Goal: Task Accomplishment & Management: Manage account settings

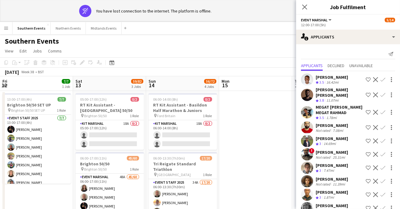
scroll to position [0, 244]
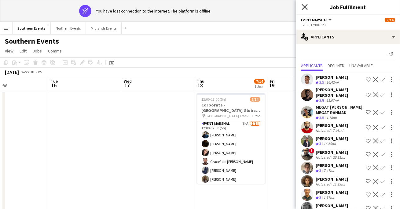
click at [304, 9] on icon "Close pop-in" at bounding box center [305, 7] width 6 height 6
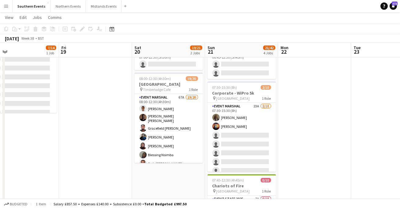
scroll to position [50, 0]
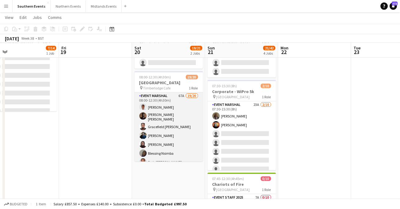
click at [170, 130] on app-card-role "Event Marshal 67A 19/20 08:00-12:30 (4h30m) [PERSON_NAME] [PERSON_NAME] [PERSON…" at bounding box center [169, 188] width 68 height 191
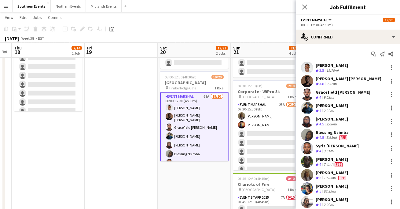
scroll to position [0, 185]
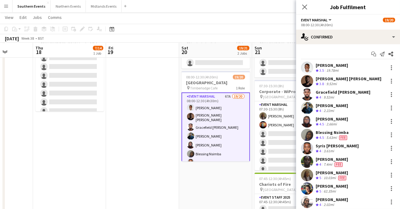
drag, startPoint x: 108, startPoint y: 129, endPoint x: 156, endPoint y: 132, distance: 48.1
click at [156, 132] on app-calendar-viewport "Mon 15 Tue 16 Wed 17 Thu 18 7/14 1 Job Fri 19 Sat 20 19/21 2 Jobs Sun 21 21/42 …" at bounding box center [200, 171] width 400 height 395
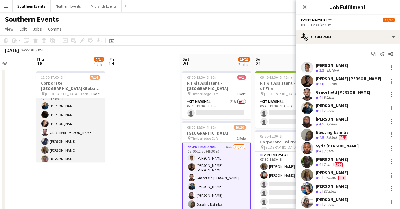
scroll to position [0, 0]
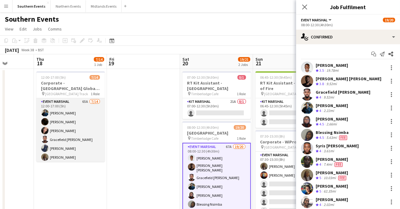
click at [88, 144] on app-card-role "Event Marshal 65A [DATE] 12:00-17:00 (5h) [PERSON_NAME] [PERSON_NAME] [PERSON_N…" at bounding box center [70, 166] width 68 height 136
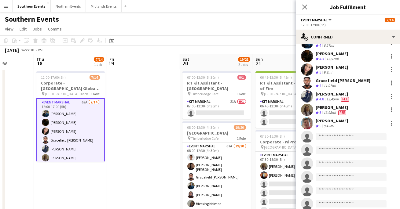
scroll to position [24, 0]
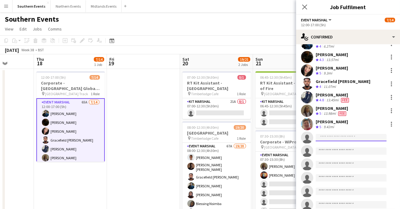
click at [326, 138] on input at bounding box center [351, 137] width 71 height 7
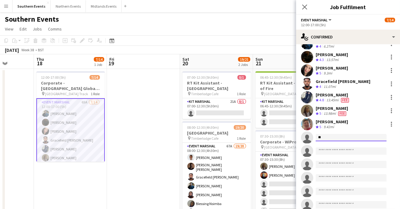
type input "*"
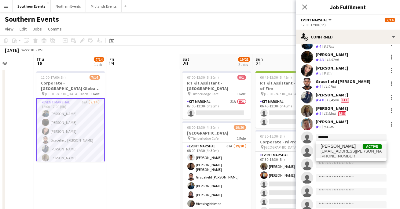
type input "*******"
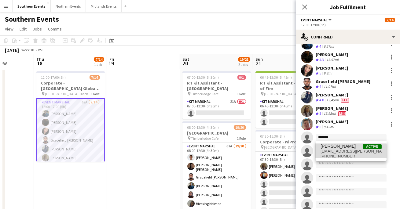
click at [334, 153] on span "[EMAIL_ADDRESS][PERSON_NAME][DOMAIN_NAME]" at bounding box center [351, 151] width 61 height 5
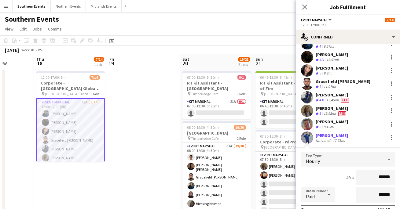
scroll to position [46, 0]
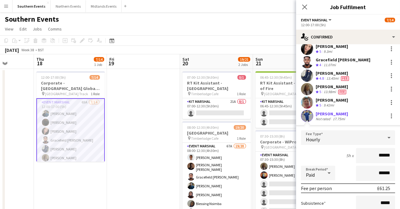
drag, startPoint x: 375, startPoint y: 157, endPoint x: 400, endPoint y: 150, distance: 26.3
click at [400, 150] on form "Fee Type Hourly 5h x ****** Break Period Paid ****** Fee per person £61.25 Subs…" at bounding box center [348, 196] width 104 height 131
type input "**"
click at [309, 150] on div "5h x **" at bounding box center [348, 155] width 94 height 15
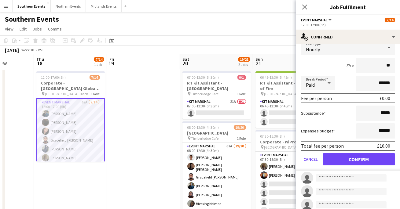
scroll to position [141, 0]
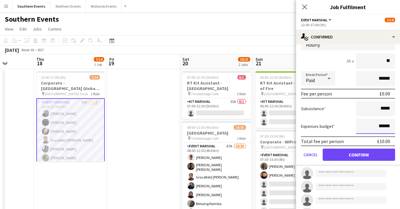
drag, startPoint x: 393, startPoint y: 127, endPoint x: 360, endPoint y: 127, distance: 32.1
click at [360, 127] on input "******" at bounding box center [375, 126] width 39 height 15
type input "**"
click at [331, 114] on div "Subsistence *****" at bounding box center [348, 108] width 94 height 15
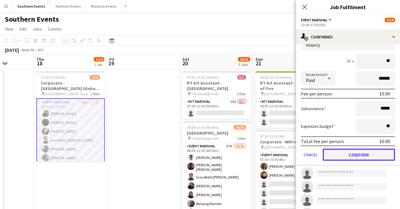
click at [348, 154] on button "Confirm" at bounding box center [359, 155] width 72 height 12
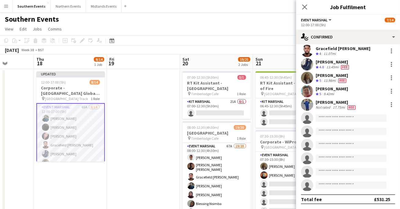
scroll to position [57, 0]
click at [77, 122] on app-card-role "Event Marshal 65A [DATE] 12:00-17:00 (5h) [PERSON_NAME] [PERSON_NAME] [PERSON_N…" at bounding box center [70, 171] width 68 height 137
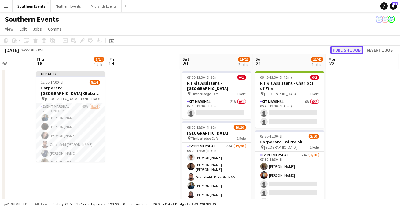
click at [344, 50] on button "Publish 1 job" at bounding box center [347, 50] width 33 height 8
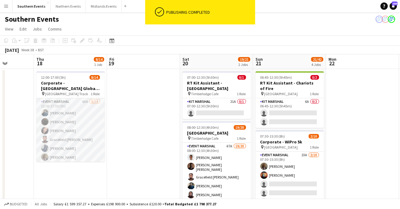
click at [89, 115] on app-card-role "Event Marshal 65A [DATE] 12:00-17:00 (5h) [PERSON_NAME] [PERSON_NAME] [PERSON_N…" at bounding box center [70, 166] width 68 height 136
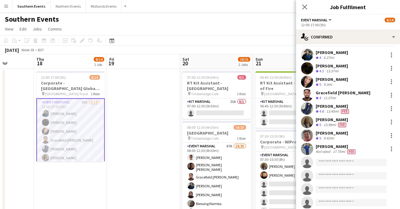
scroll to position [9, 0]
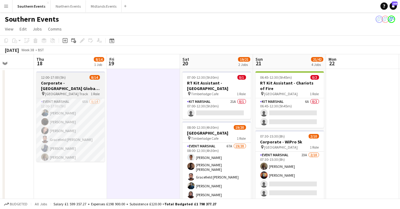
click at [81, 91] on div "pin [GEOGRAPHIC_DATA] Track 1 Role" at bounding box center [70, 93] width 68 height 5
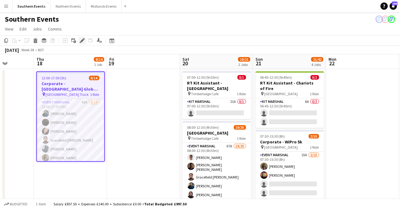
click at [81, 42] on icon "Edit" at bounding box center [82, 40] width 5 height 5
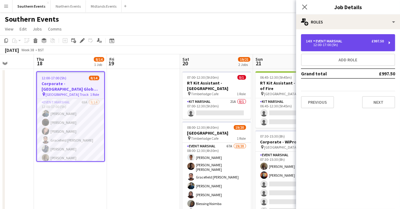
click at [355, 44] on div "12:00-17:00 (5h)" at bounding box center [345, 44] width 78 height 3
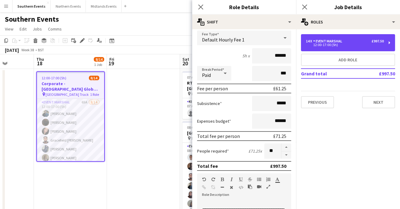
scroll to position [44, 0]
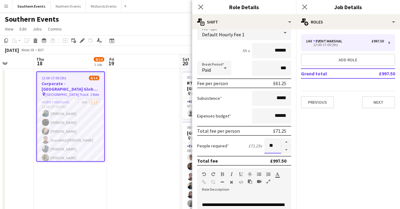
click at [275, 149] on input "**" at bounding box center [272, 146] width 17 height 15
type input "**"
click at [340, 144] on mat-expansion-panel "pencil3 General details 14 x Event Marshal £997.50 12:00-17:00 (5h) Add role Gr…" at bounding box center [348, 119] width 104 height 180
click at [81, 92] on div "pin [GEOGRAPHIC_DATA] Track 1 Role" at bounding box center [70, 94] width 67 height 5
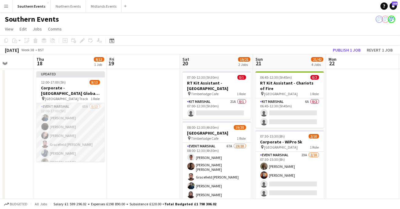
click at [84, 110] on app-card-role "Event Marshal 65A [DATE] 12:00-17:00 (5h) [PERSON_NAME] [PERSON_NAME] [PERSON_N…" at bounding box center [70, 166] width 68 height 127
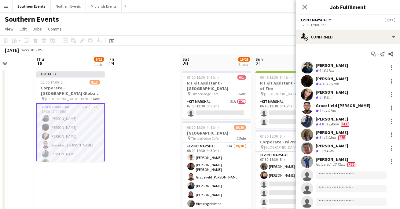
click at [239, 38] on app-toolbar "Copy Paste Paste Command V Paste with crew Command Shift V Paste linked Job [GE…" at bounding box center [200, 40] width 400 height 10
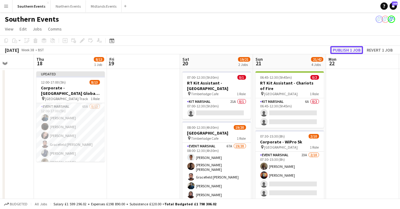
click at [348, 50] on button "Publish 1 job" at bounding box center [347, 50] width 33 height 8
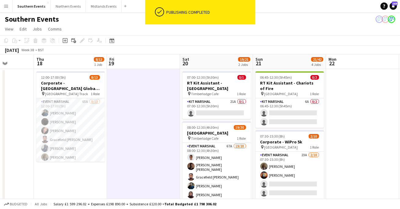
click at [309, 12] on app-navbar "Menu Boards Boards Boards All jobs Status Workforce Workforce My Workforce Recr…" at bounding box center [200, 6] width 400 height 12
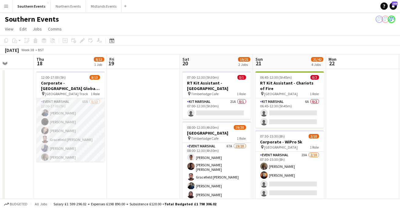
click at [87, 119] on app-card-role "Event Marshal 65A [DATE] 12:00-17:00 (5h) [PERSON_NAME] [PERSON_NAME] [PERSON_N…" at bounding box center [70, 161] width 68 height 127
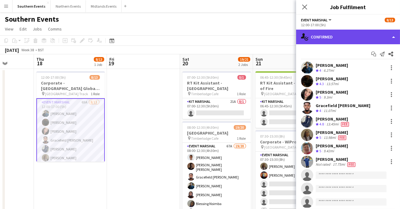
click at [381, 37] on div "single-neutral-actions-check-2 Confirmed" at bounding box center [348, 37] width 104 height 15
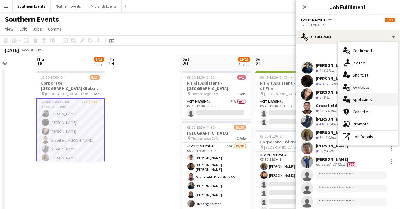
click at [357, 104] on div "single-neutral-actions-information Applicants" at bounding box center [368, 100] width 61 height 12
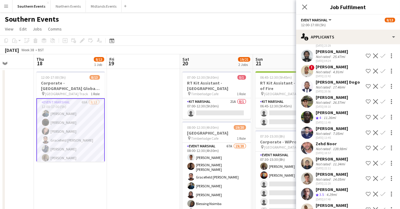
scroll to position [757, 0]
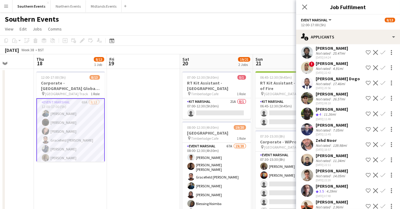
click at [383, 112] on app-icon "Confirm" at bounding box center [383, 114] width 5 height 5
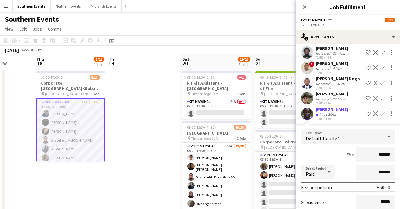
click at [305, 108] on app-user-avatar at bounding box center [307, 114] width 12 height 12
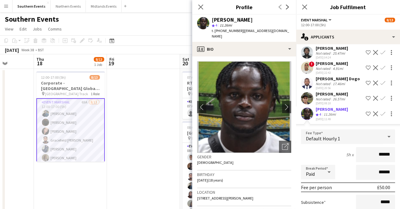
scroll to position [19, 0]
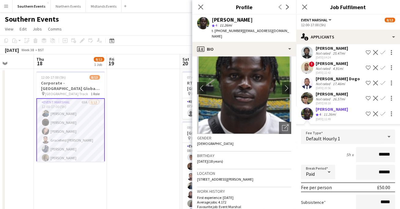
click at [332, 147] on div "5h x ******" at bounding box center [348, 154] width 94 height 15
click at [201, 7] on icon "Close pop-in" at bounding box center [201, 7] width 6 height 6
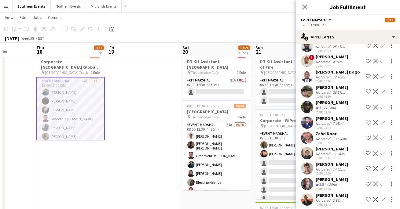
scroll to position [743, 0]
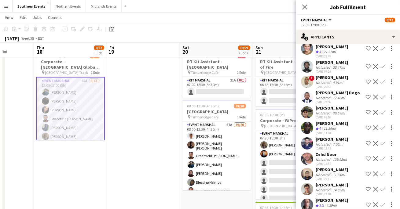
click at [342, 126] on div "Crew rating 4 11.26mi" at bounding box center [332, 128] width 32 height 5
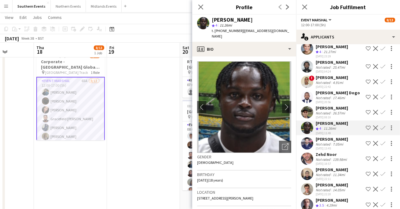
click at [385, 126] on app-icon "Confirm" at bounding box center [383, 128] width 5 height 5
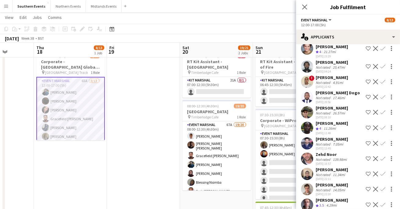
click at [385, 126] on app-icon "Confirm" at bounding box center [383, 128] width 5 height 5
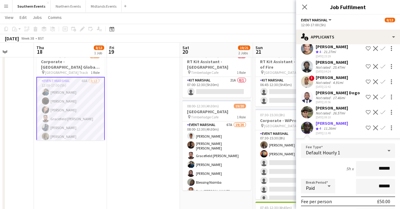
click at [383, 161] on input "******" at bounding box center [375, 168] width 39 height 15
type input "******"
click at [336, 161] on div "5h x ******" at bounding box center [348, 168] width 94 height 15
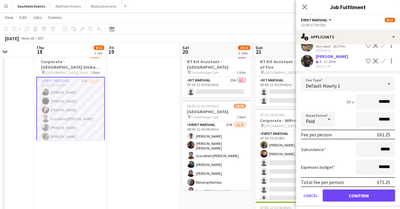
scroll to position [793, 0]
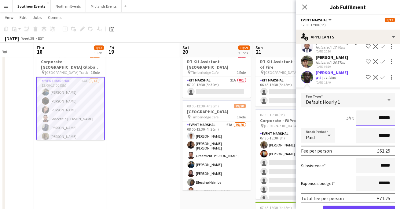
click at [391, 111] on input "******" at bounding box center [375, 118] width 39 height 15
click at [337, 111] on div "5h x ******" at bounding box center [348, 118] width 94 height 15
click at [390, 111] on input "******" at bounding box center [375, 118] width 39 height 15
click at [333, 111] on div "5h x ******" at bounding box center [348, 118] width 94 height 15
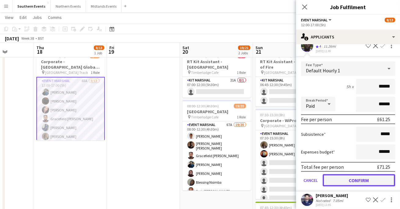
click at [349, 175] on button "Confirm" at bounding box center [359, 181] width 72 height 12
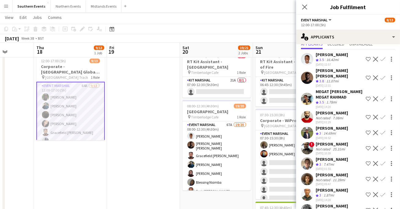
scroll to position [20, 0]
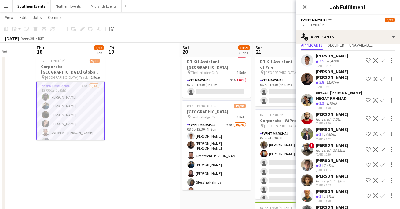
click at [385, 77] on app-icon "Confirm" at bounding box center [383, 79] width 5 height 5
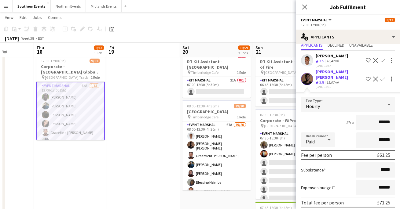
scroll to position [39, 0]
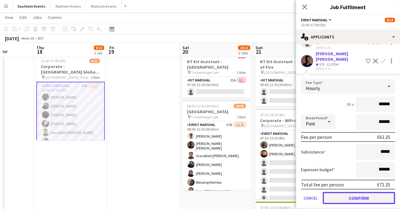
click at [366, 192] on button "Confirm" at bounding box center [359, 198] width 72 height 12
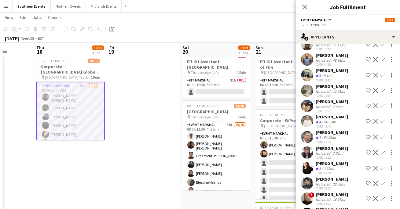
scroll to position [540, 0]
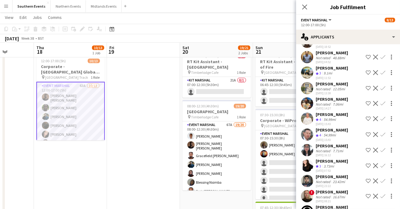
click at [306, 129] on app-user-avatar at bounding box center [307, 135] width 12 height 12
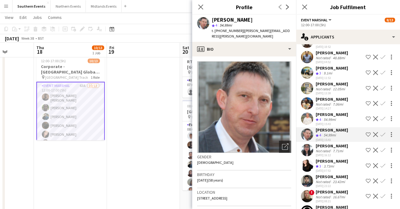
click at [307, 113] on app-user-avatar at bounding box center [307, 119] width 12 height 12
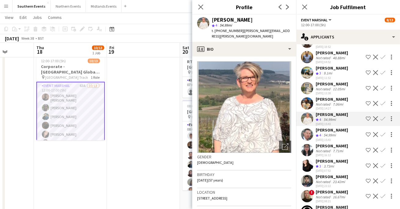
click at [327, 10] on h3 "Job Fulfilment" at bounding box center [348, 7] width 104 height 8
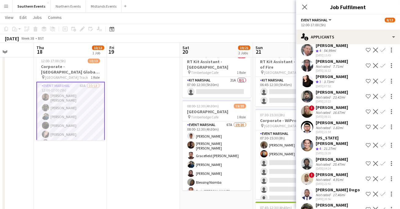
scroll to position [625, 0]
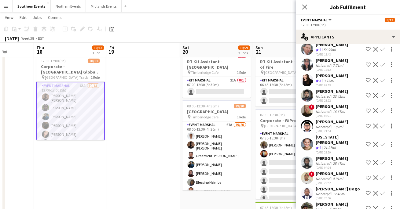
click at [305, 139] on app-user-avatar at bounding box center [307, 145] width 12 height 12
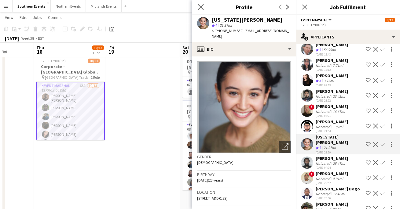
click at [197, 5] on app-icon "Close pop-in" at bounding box center [201, 7] width 9 height 9
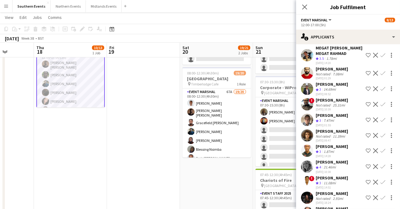
scroll to position [48, 0]
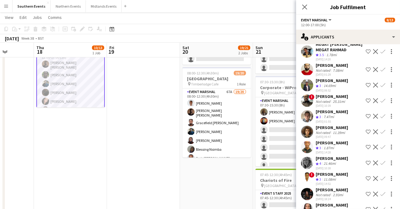
click at [385, 119] on app-icon "Confirm" at bounding box center [383, 116] width 5 height 5
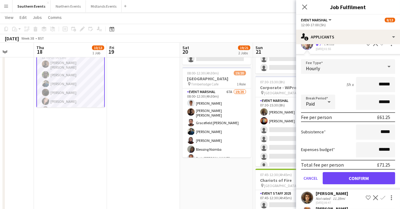
scroll to position [125, 0]
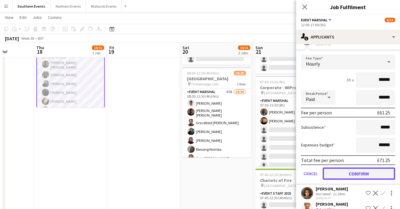
click at [368, 177] on button "Confirm" at bounding box center [359, 174] width 72 height 12
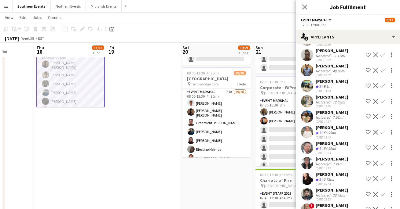
scroll to position [512, 0]
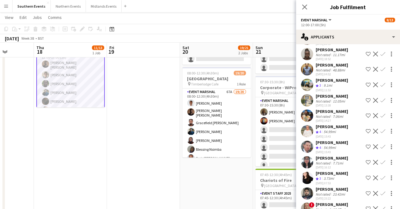
click at [384, 129] on app-icon "Confirm" at bounding box center [383, 131] width 5 height 5
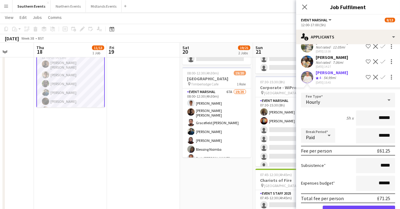
scroll to position [570, 0]
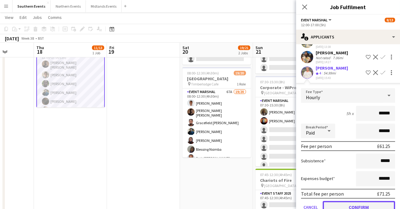
click at [346, 201] on button "Confirm" at bounding box center [359, 207] width 72 height 12
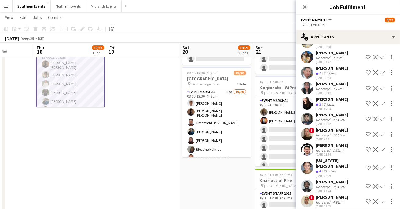
click at [383, 70] on app-icon "Confirm" at bounding box center [383, 72] width 5 height 5
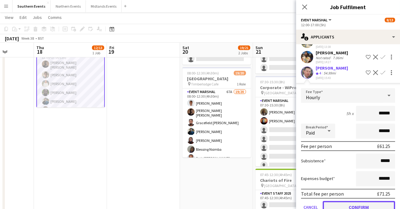
click at [349, 201] on button "Confirm" at bounding box center [359, 207] width 72 height 12
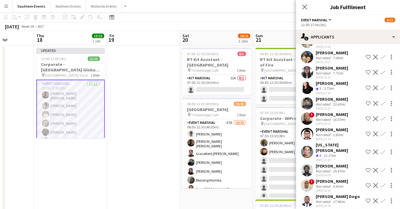
scroll to position [0, 0]
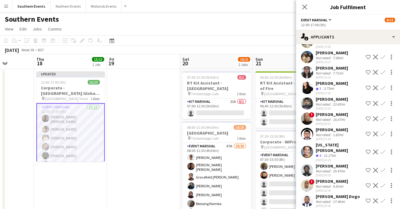
click at [74, 113] on app-card-role "Event Marshal 13/13 12:00-17:00 (5h) [PERSON_NAME] [PERSON_NAME] [PERSON_NAME] …" at bounding box center [70, 168] width 68 height 130
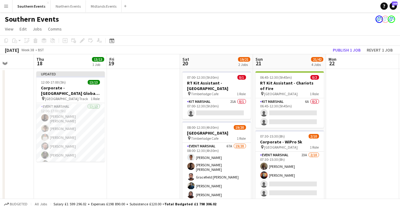
click at [351, 44] on app-toolbar "Copy Paste Paste Command V Paste with crew Command Shift V Paste linked Job [GE…" at bounding box center [200, 40] width 400 height 10
click at [350, 47] on button "Publish 1 job" at bounding box center [347, 50] width 33 height 8
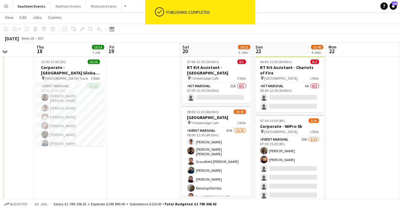
scroll to position [15, 0]
click at [85, 133] on app-card-role "Event Marshal 13/13 12:00-17:00 (5h) [PERSON_NAME] [PERSON_NAME] [PERSON_NAME] …" at bounding box center [70, 147] width 68 height 129
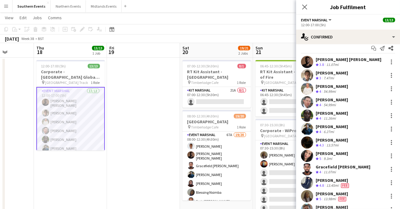
scroll to position [9, 0]
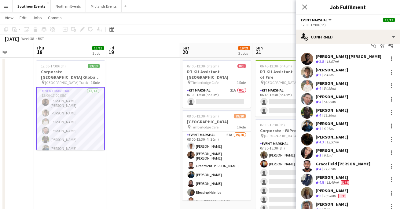
click at [305, 84] on app-user-avatar at bounding box center [307, 86] width 12 height 12
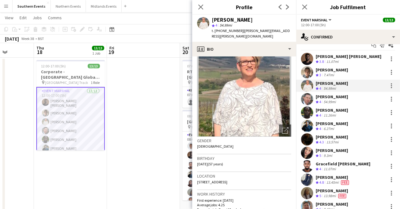
scroll to position [23, 0]
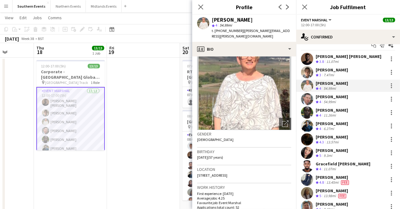
click at [306, 100] on app-user-avatar at bounding box center [307, 99] width 12 height 12
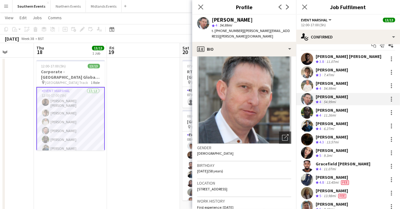
scroll to position [0, 0]
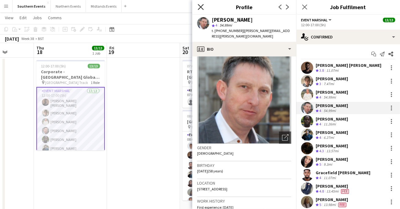
click at [199, 5] on icon at bounding box center [201, 7] width 6 height 6
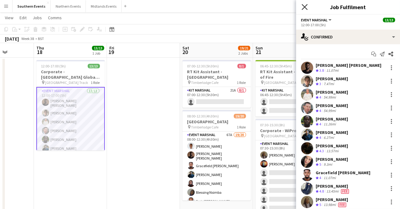
click at [305, 4] on icon "Close pop-in" at bounding box center [305, 7] width 6 height 6
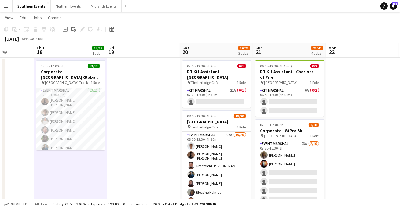
click at [170, 13] on app-page-menu "View Day view expanded Day view collapsed Month view Date picker Jump to [DATE]…" at bounding box center [200, 19] width 400 height 12
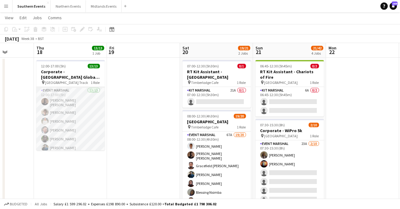
click at [66, 112] on app-card-role "Event Marshal 13/13 12:00-17:00 (5h) [PERSON_NAME] [PERSON_NAME] [PERSON_NAME] …" at bounding box center [70, 151] width 68 height 129
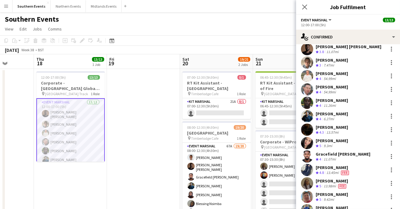
scroll to position [43, 0]
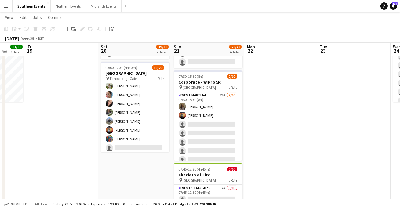
scroll to position [56, 0]
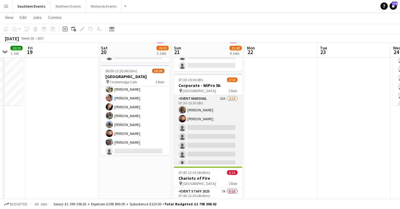
click at [202, 132] on app-card-role "Event Marshal 23A [DATE] 07:30-15:30 (8h) [PERSON_NAME] [PERSON_NAME] single-ne…" at bounding box center [208, 145] width 68 height 101
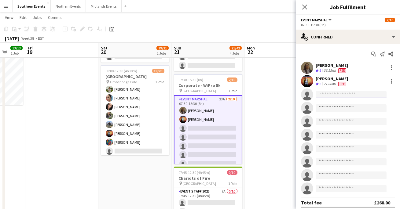
click at [331, 97] on input at bounding box center [351, 94] width 71 height 7
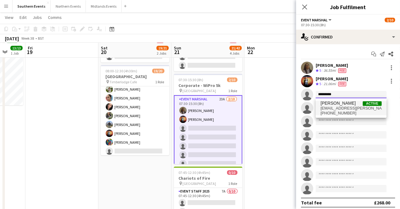
type input "*********"
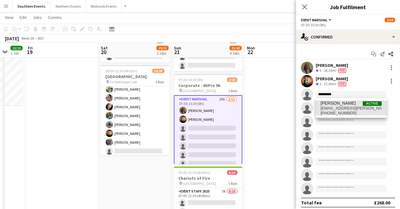
click at [346, 113] on span "[PHONE_NUMBER]" at bounding box center [351, 113] width 61 height 5
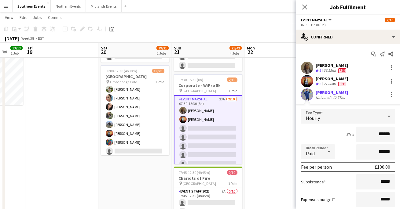
drag, startPoint x: 389, startPoint y: 133, endPoint x: 382, endPoint y: 134, distance: 6.5
click at [382, 134] on input "******" at bounding box center [375, 134] width 39 height 15
type input "**"
click at [333, 133] on div "8h x **" at bounding box center [348, 134] width 94 height 15
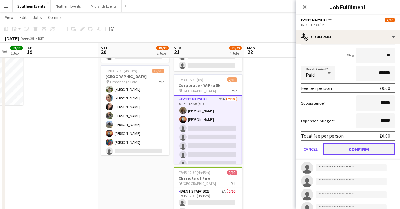
click at [346, 150] on button "Confirm" at bounding box center [359, 149] width 72 height 12
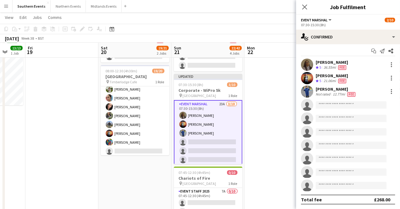
scroll to position [0, 0]
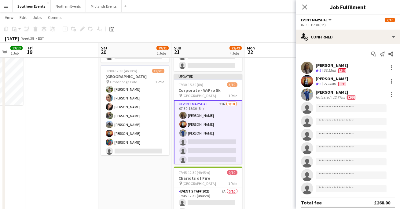
click at [322, 98] on div "Not rated" at bounding box center [324, 97] width 16 height 5
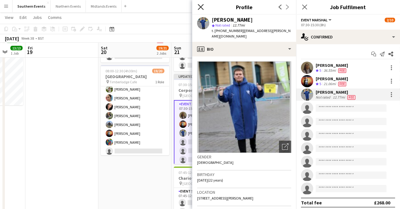
click at [202, 4] on icon "Close pop-in" at bounding box center [201, 7] width 6 height 6
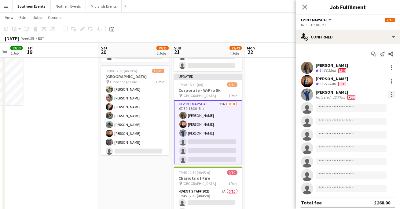
click at [395, 95] on div at bounding box center [391, 94] width 7 height 7
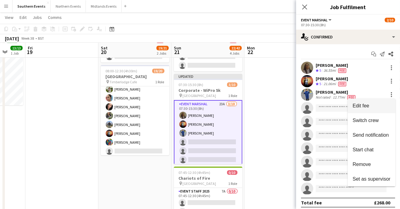
click at [372, 106] on span "Edit fee" at bounding box center [372, 106] width 38 height 6
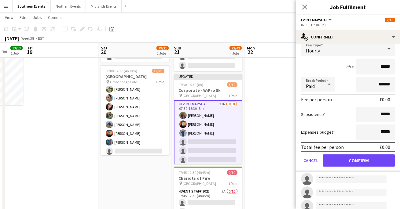
scroll to position [27, 0]
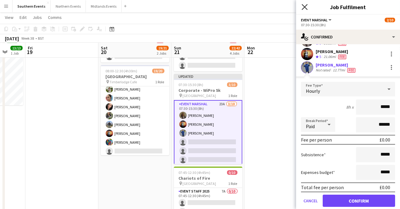
click at [305, 7] on icon at bounding box center [305, 7] width 6 height 6
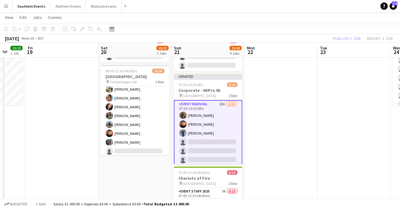
click at [202, 121] on app-card-role "Event Marshal 23A [DATE] 07:30-15:30 (8h) [PERSON_NAME] [PERSON_NAME] [PERSON_N…" at bounding box center [208, 151] width 68 height 102
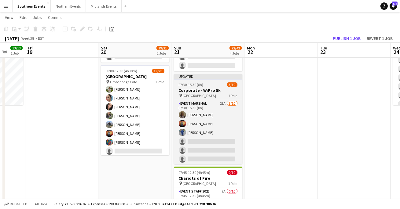
click at [218, 96] on div "pin Ascot Racecourse 1 Role" at bounding box center [208, 95] width 68 height 5
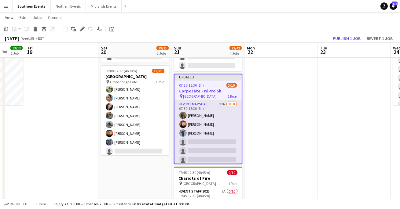
click at [216, 120] on app-card-role "Event Marshal 23A [DATE] 07:30-15:30 (8h) [PERSON_NAME] [PERSON_NAME] [PERSON_N…" at bounding box center [208, 151] width 67 height 101
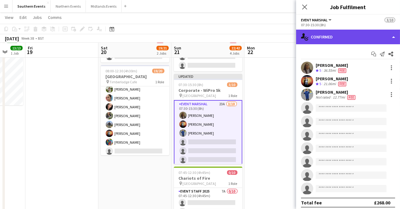
click at [395, 37] on div "single-neutral-actions-check-2 Confirmed" at bounding box center [348, 37] width 104 height 15
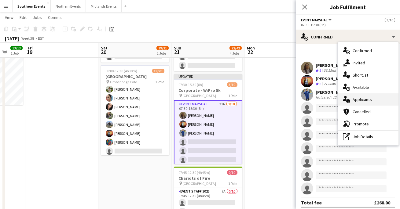
click at [356, 102] on div "single-neutral-actions-information Applicants" at bounding box center [368, 100] width 61 height 12
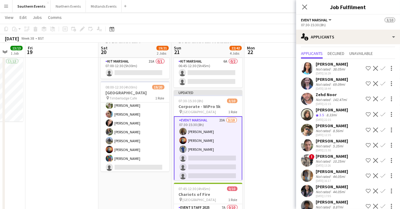
scroll to position [9, 0]
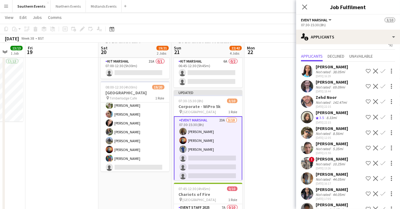
click at [384, 147] on app-icon "Confirm" at bounding box center [383, 148] width 5 height 5
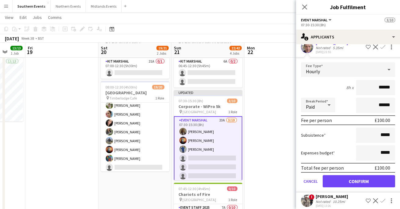
scroll to position [114, 0]
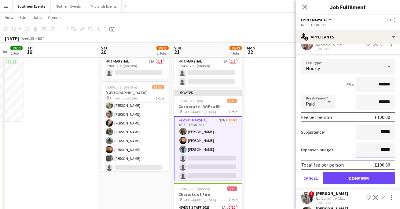
click at [383, 148] on input "*****" at bounding box center [375, 149] width 39 height 15
type input "******"
click at [368, 174] on button "Confirm" at bounding box center [359, 178] width 72 height 12
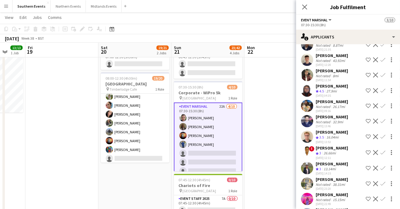
scroll to position [156, 0]
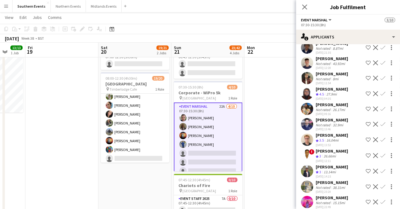
click at [382, 96] on app-icon "Confirm" at bounding box center [383, 93] width 5 height 5
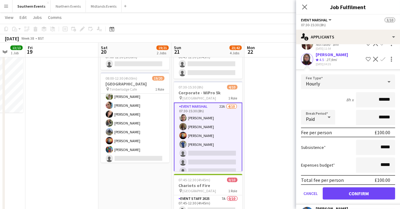
scroll to position [191, 0]
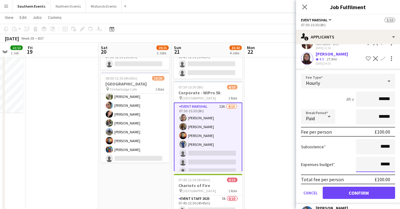
click at [382, 172] on input "*****" at bounding box center [375, 164] width 39 height 15
type input "******"
click at [348, 164] on div "Expenses budget ******" at bounding box center [348, 164] width 94 height 15
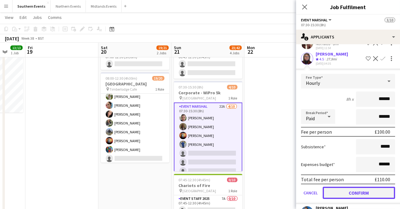
click at [350, 195] on button "Confirm" at bounding box center [359, 193] width 72 height 12
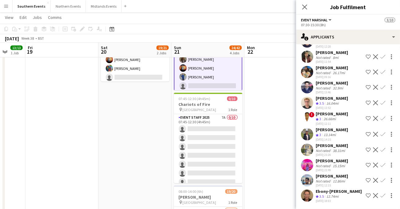
scroll to position [179, 0]
click at [384, 105] on app-icon "Confirm" at bounding box center [383, 103] width 5 height 5
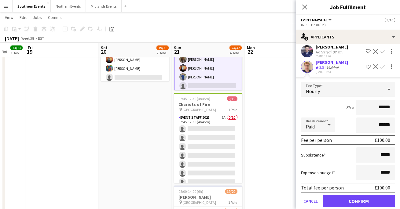
scroll to position [215, 0]
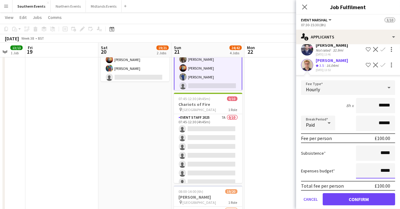
click at [382, 175] on input "*****" at bounding box center [375, 171] width 39 height 15
type input "******"
click at [335, 172] on div "Expenses budget ******" at bounding box center [348, 171] width 94 height 15
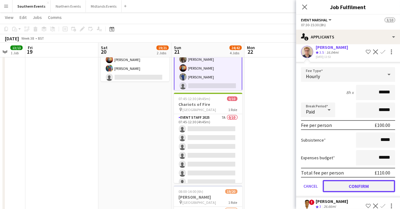
click at [349, 192] on button "Confirm" at bounding box center [359, 186] width 72 height 12
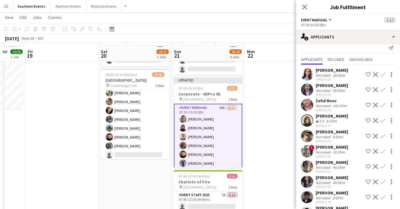
scroll to position [51, 0]
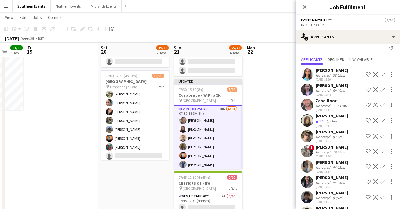
click at [304, 91] on app-user-avatar at bounding box center [307, 90] width 12 height 12
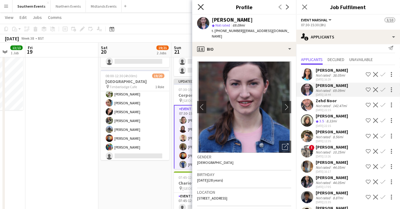
click at [198, 9] on icon "Close pop-in" at bounding box center [201, 7] width 6 height 6
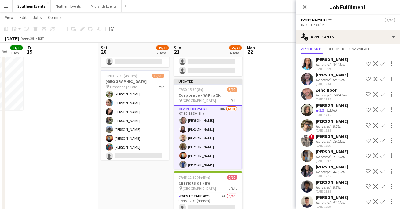
scroll to position [18, 0]
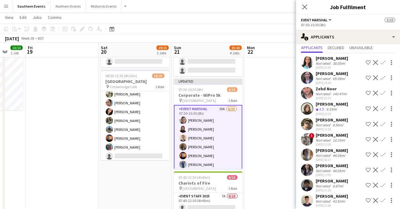
click at [310, 109] on app-user-avatar at bounding box center [307, 109] width 12 height 12
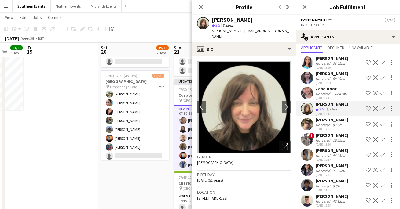
click at [386, 108] on button "Confirm" at bounding box center [382, 108] width 7 height 7
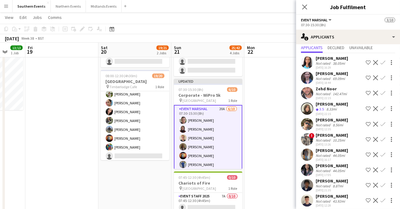
click at [385, 109] on app-icon "Confirm" at bounding box center [383, 108] width 5 height 5
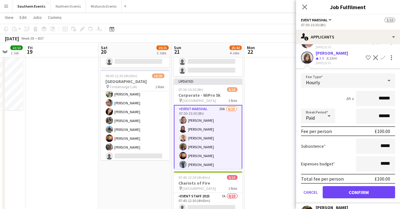
scroll to position [71, 0]
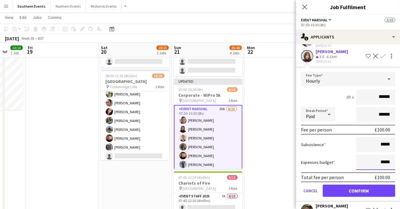
click at [381, 162] on input "*****" at bounding box center [375, 162] width 39 height 15
type input "******"
click at [345, 157] on div "Expenses budget ******" at bounding box center [348, 162] width 94 height 15
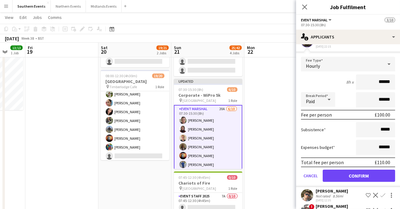
scroll to position [90, 0]
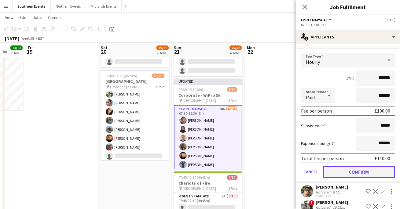
click at [346, 172] on button "Confirm" at bounding box center [359, 172] width 72 height 12
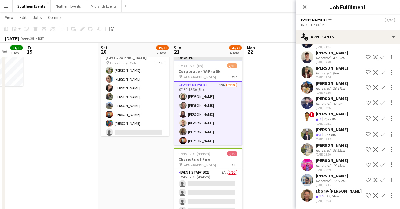
scroll to position [145, 0]
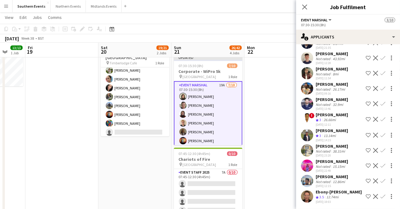
click at [301, 138] on app-user-avatar at bounding box center [307, 135] width 12 height 12
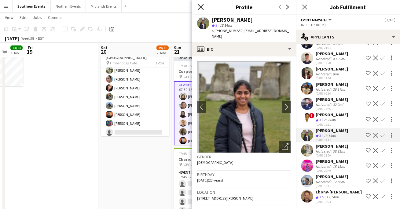
click at [202, 6] on icon "Close pop-in" at bounding box center [201, 7] width 6 height 6
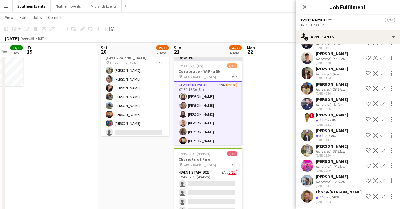
scroll to position [151, 0]
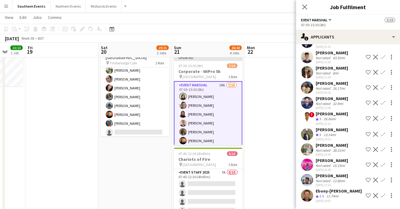
click at [308, 166] on app-user-avatar at bounding box center [307, 165] width 12 height 12
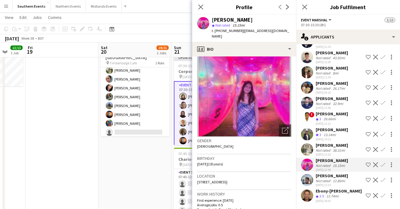
scroll to position [19, 0]
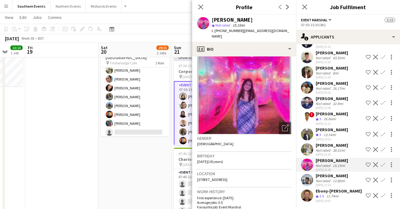
click at [309, 185] on app-user-avatar at bounding box center [307, 180] width 12 height 12
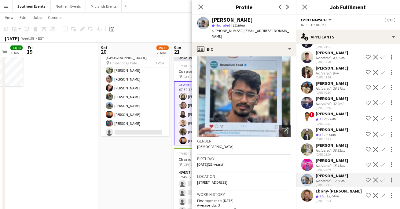
scroll to position [18, 0]
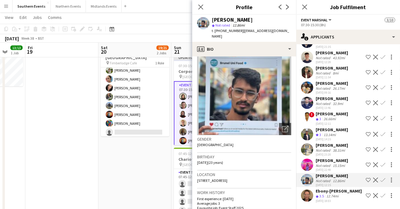
click at [309, 199] on app-user-avatar at bounding box center [307, 196] width 12 height 12
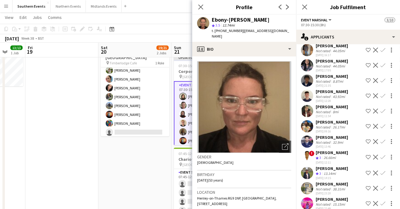
scroll to position [151, 0]
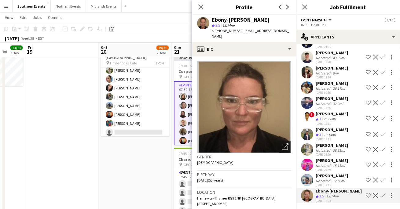
click at [383, 195] on app-icon "Confirm" at bounding box center [383, 196] width 5 height 5
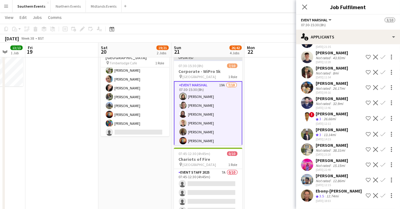
click at [385, 194] on app-icon "Confirm" at bounding box center [383, 196] width 5 height 5
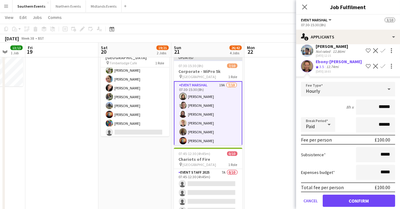
scroll to position [277, 0]
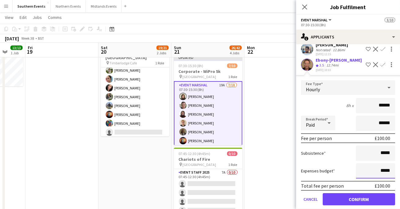
click at [381, 175] on input "*****" at bounding box center [375, 171] width 39 height 15
type input "******"
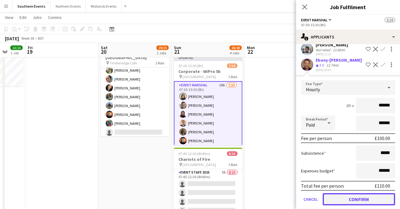
click at [371, 202] on button "Confirm" at bounding box center [359, 200] width 72 height 12
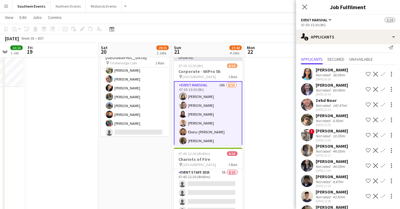
scroll to position [5, 0]
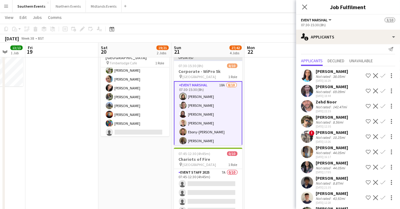
click at [383, 124] on app-icon "Confirm" at bounding box center [383, 121] width 5 height 5
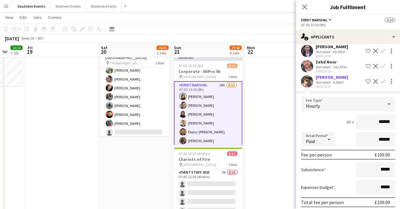
scroll to position [45, 0]
click at [381, 187] on input "*****" at bounding box center [375, 187] width 39 height 15
type input "******"
click at [346, 181] on div "Expenses budget ******" at bounding box center [348, 187] width 94 height 15
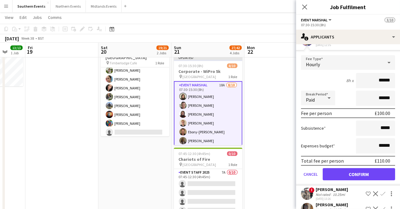
scroll to position [139, 0]
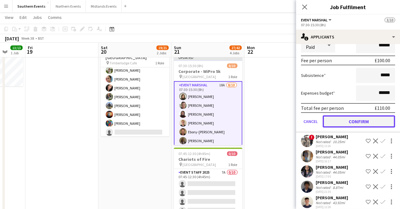
click at [370, 120] on button "Confirm" at bounding box center [359, 122] width 72 height 12
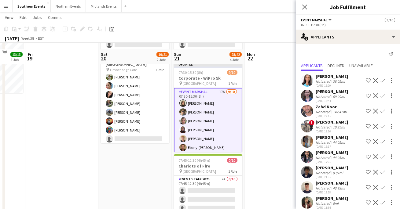
scroll to position [57, 0]
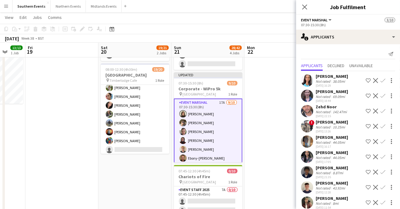
click at [308, 94] on app-user-avatar at bounding box center [307, 96] width 12 height 12
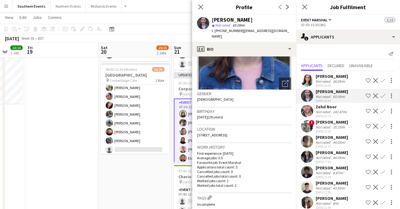
scroll to position [64, 0]
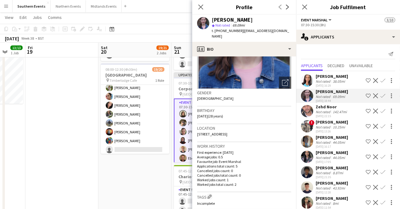
click at [309, 112] on app-user-avatar at bounding box center [307, 111] width 12 height 12
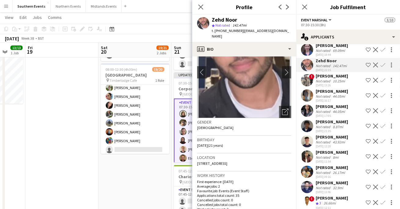
scroll to position [52, 0]
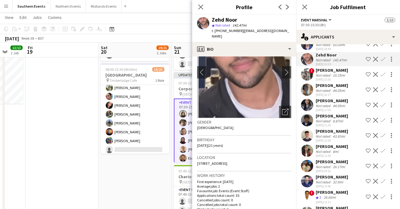
click at [305, 140] on app-user-avatar at bounding box center [307, 136] width 12 height 12
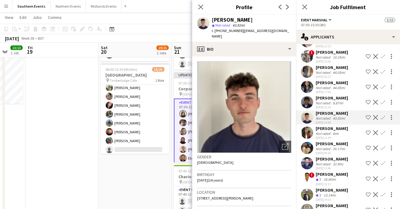
scroll to position [71, 0]
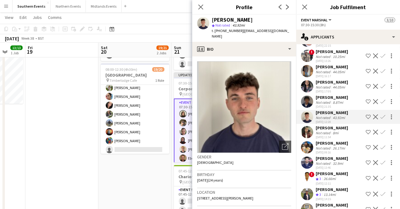
click at [308, 139] on app-user-avatar at bounding box center [307, 132] width 12 height 12
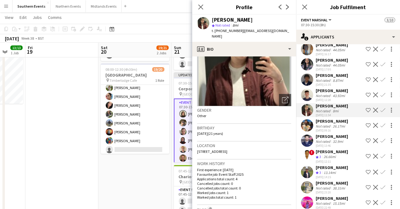
scroll to position [48, 0]
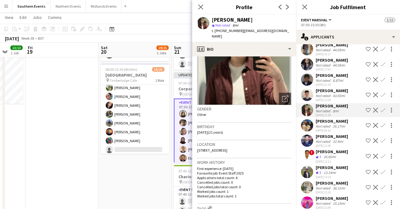
click at [308, 129] on app-user-avatar at bounding box center [307, 126] width 12 height 12
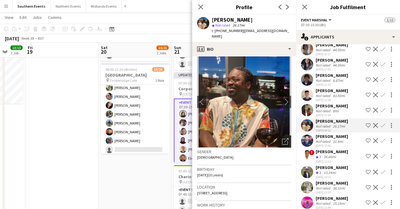
scroll to position [3, 0]
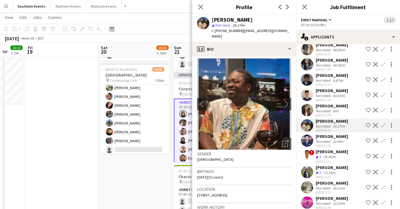
click at [309, 146] on app-user-avatar at bounding box center [307, 141] width 12 height 12
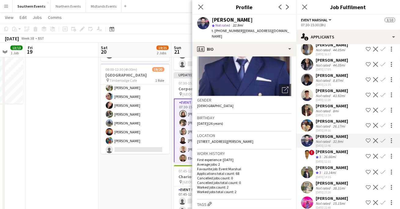
scroll to position [58, 0]
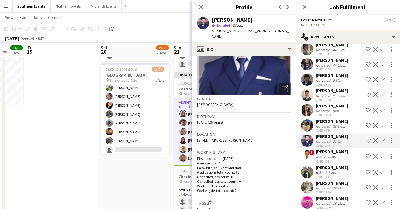
click at [308, 163] on app-user-avatar at bounding box center [307, 156] width 12 height 12
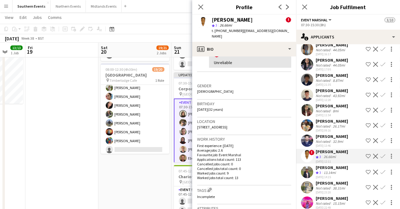
scroll to position [102, 0]
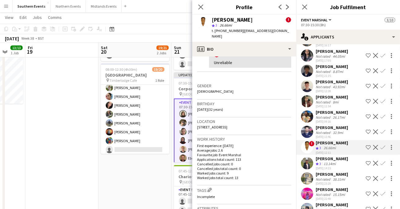
click at [308, 170] on app-user-avatar at bounding box center [307, 163] width 12 height 12
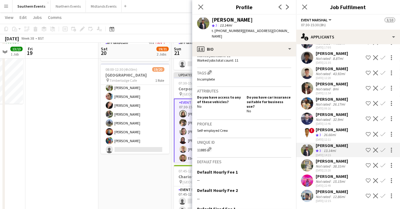
scroll to position [61, 0]
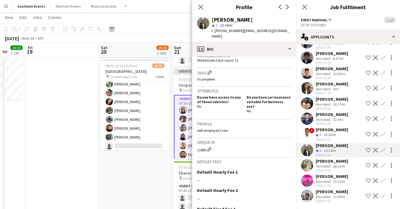
click at [384, 150] on app-icon "Confirm" at bounding box center [383, 150] width 5 height 5
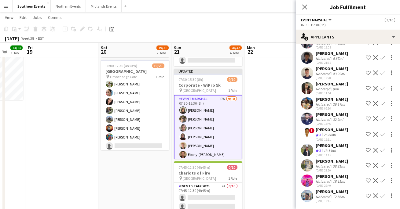
click at [384, 150] on app-icon "Confirm" at bounding box center [383, 150] width 5 height 5
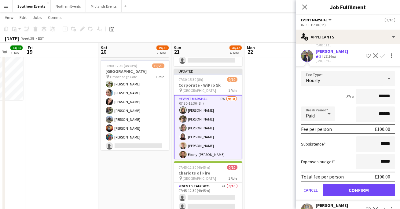
scroll to position [222, 0]
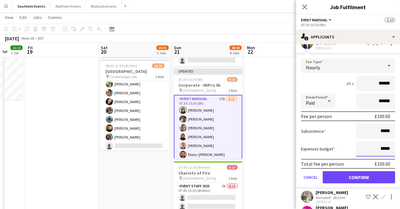
click at [381, 155] on input "*****" at bounding box center [375, 149] width 39 height 15
type input "******"
click at [345, 139] on div "Subsistence *****" at bounding box center [348, 131] width 94 height 15
click at [344, 184] on button "Confirm" at bounding box center [359, 178] width 72 height 12
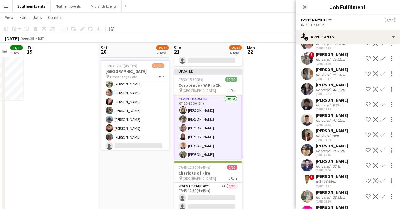
click at [263, 140] on app-date-cell at bounding box center [281, 182] width 73 height 351
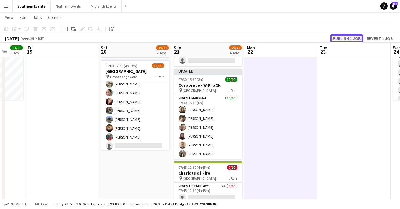
click at [342, 37] on button "Publish 1 job" at bounding box center [347, 39] width 33 height 8
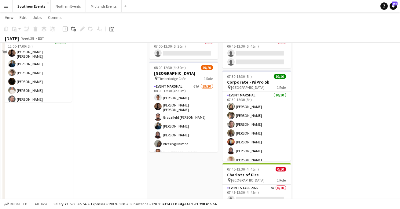
scroll to position [61, 0]
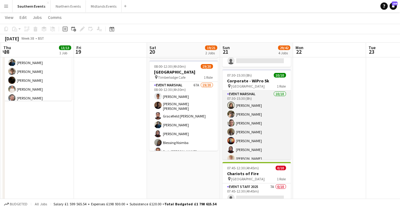
click at [253, 130] on app-card-role "Event Marshal [DATE] 07:30-15:30 (8h) [PERSON_NAME] [PERSON_NAME] [PERSON_NAME]…" at bounding box center [257, 141] width 68 height 101
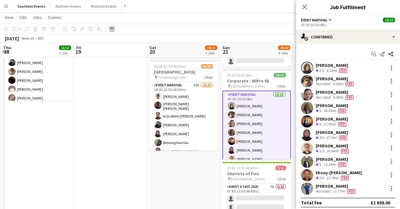
scroll to position [3, 0]
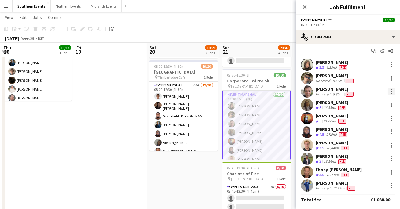
click at [392, 91] on div at bounding box center [391, 91] width 7 height 7
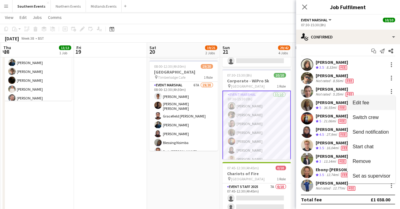
click at [353, 105] on span "Edit fee" at bounding box center [361, 102] width 17 height 5
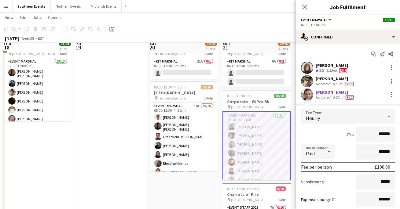
scroll to position [22, 0]
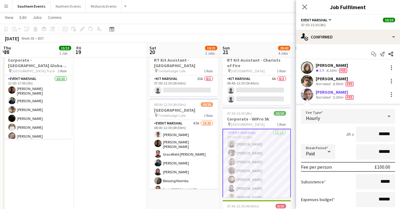
click at [329, 56] on div "Start chat Send notification Share" at bounding box center [348, 54] width 94 height 10
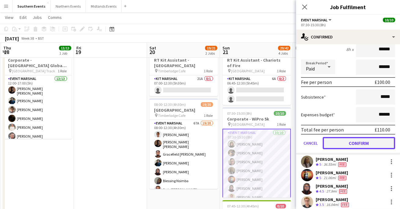
click at [360, 143] on button "Confirm" at bounding box center [359, 143] width 72 height 12
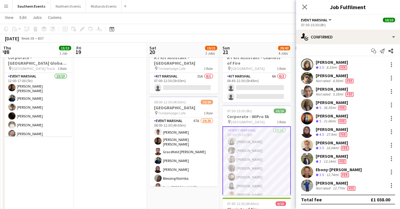
scroll to position [0, 0]
